Goal: Transaction & Acquisition: Purchase product/service

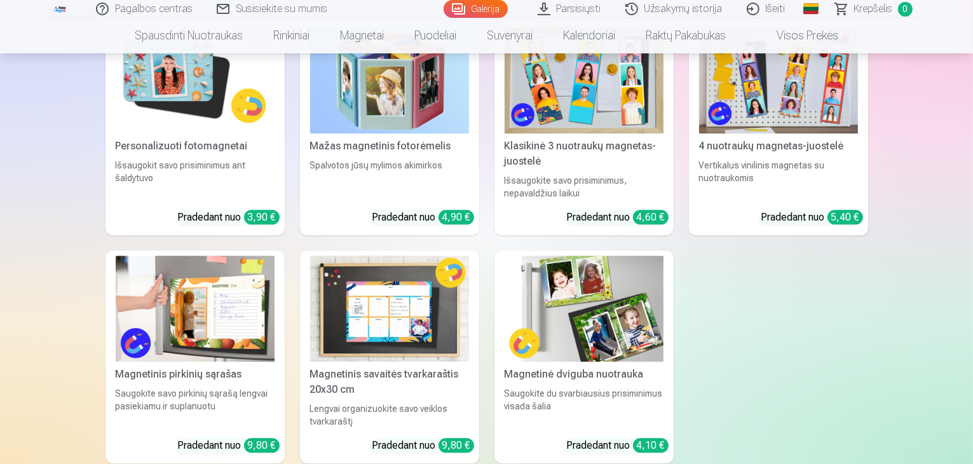
scroll to position [2795, 0]
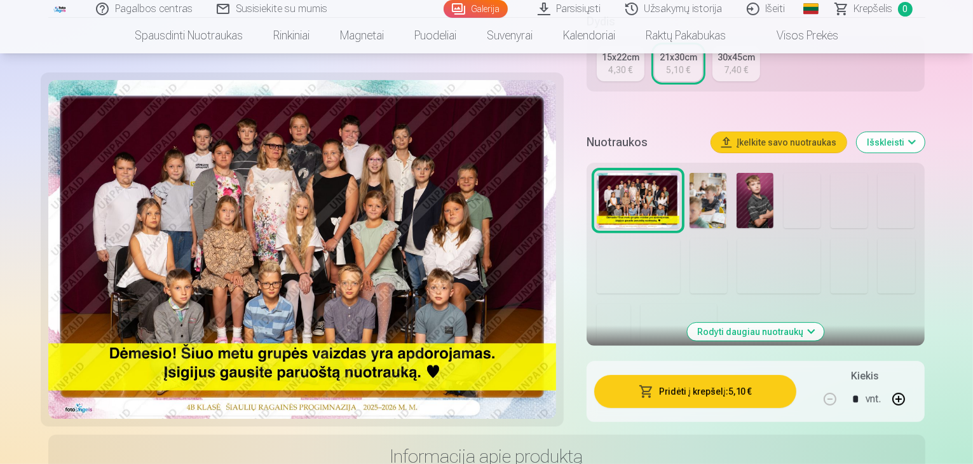
scroll to position [381, 0]
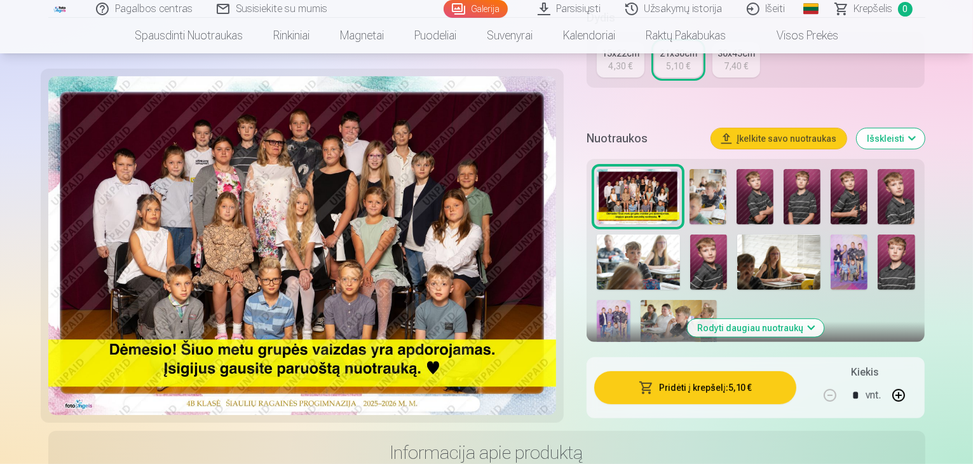
click at [799, 319] on button "Rodyti daugiau nuotraukų" at bounding box center [755, 328] width 137 height 18
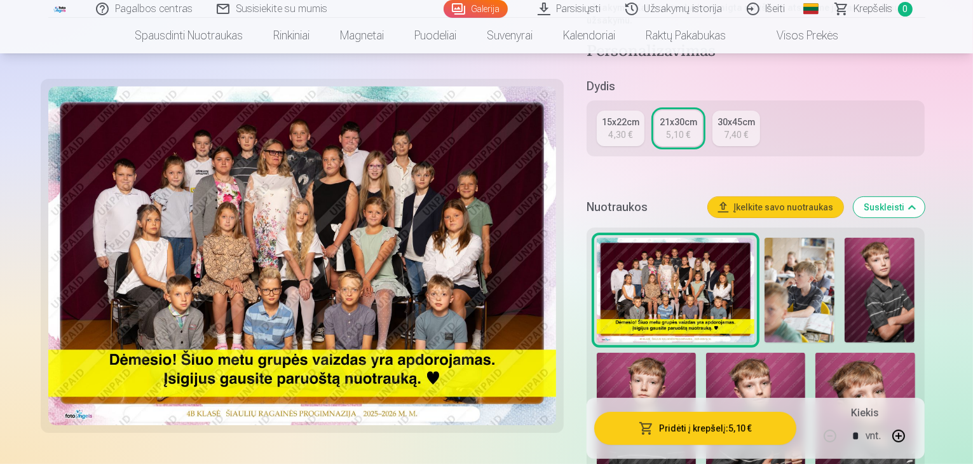
scroll to position [254, 0]
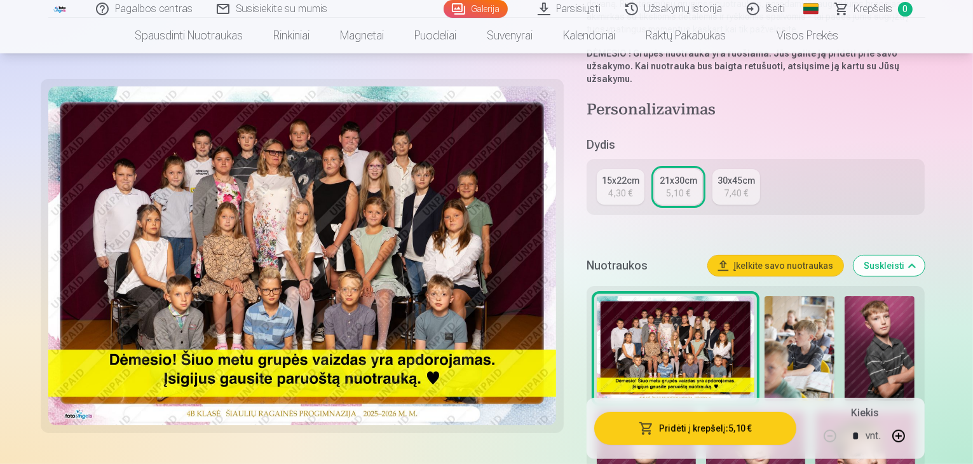
click at [618, 187] on div "4,30 €" at bounding box center [620, 193] width 24 height 13
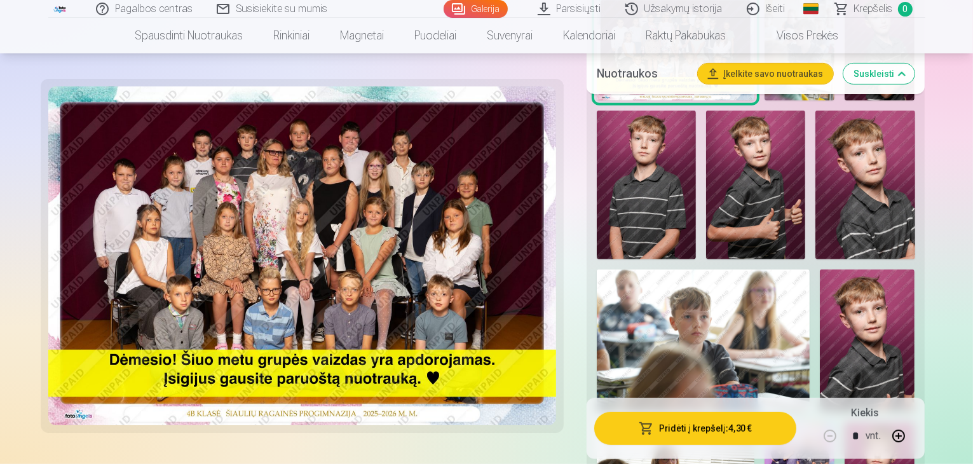
scroll to position [508, 0]
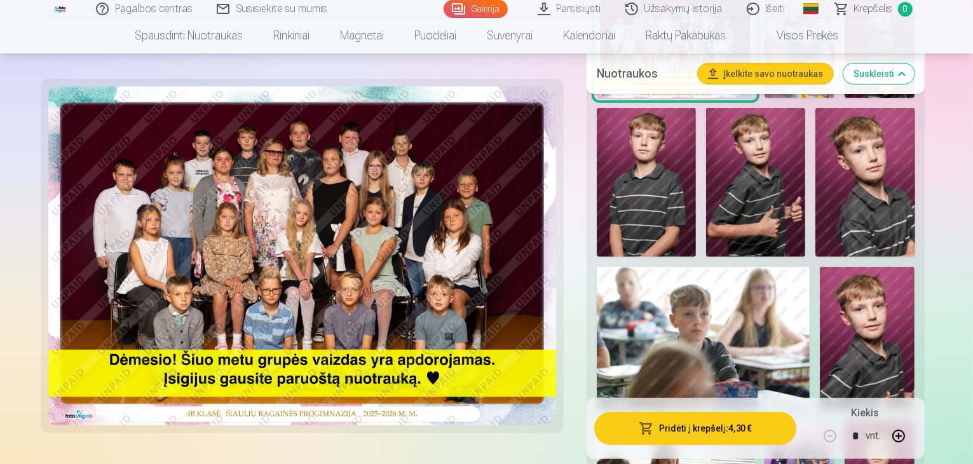
click at [734, 433] on button "Pridėti į krepšelį : 4,30 €" at bounding box center [695, 428] width 203 height 33
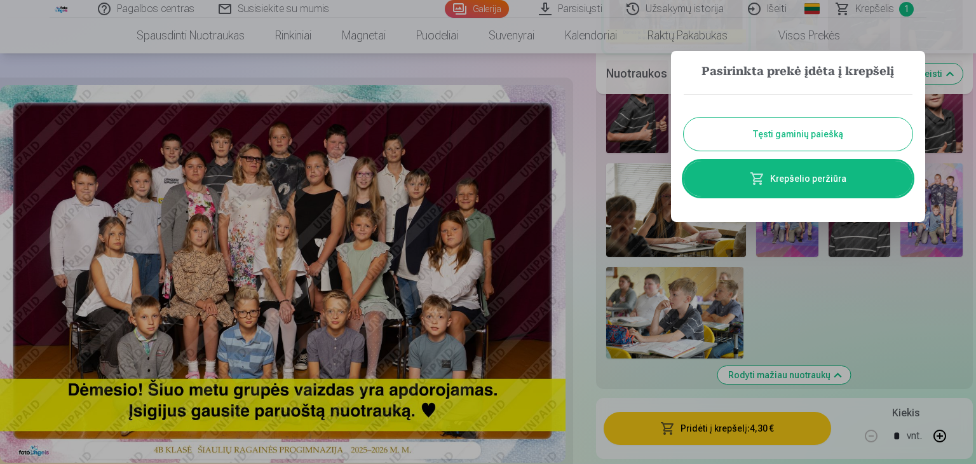
click at [816, 142] on button "Tęsti gaminių paiešką" at bounding box center [798, 134] width 229 height 33
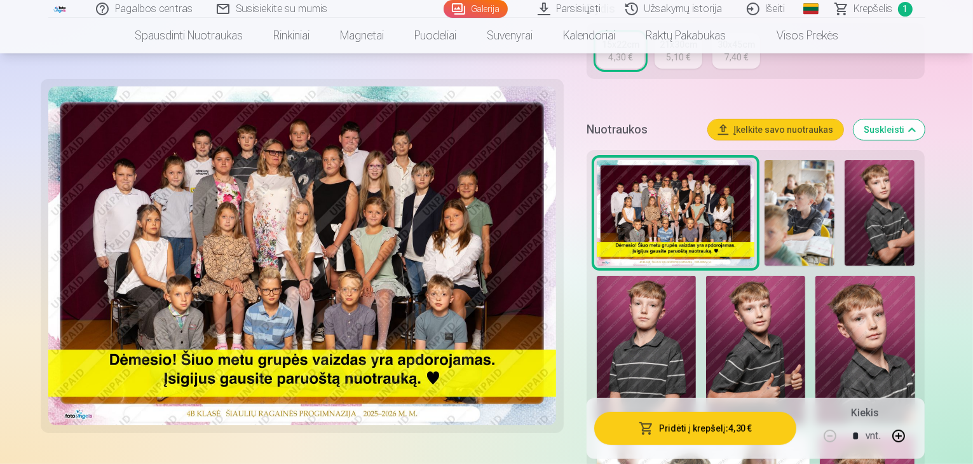
scroll to position [445, 0]
